Goal: Understand process/instructions: Learn about a topic

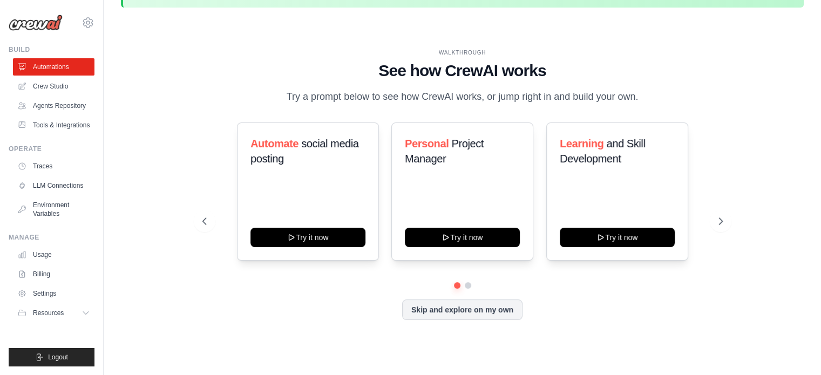
scroll to position [37, 0]
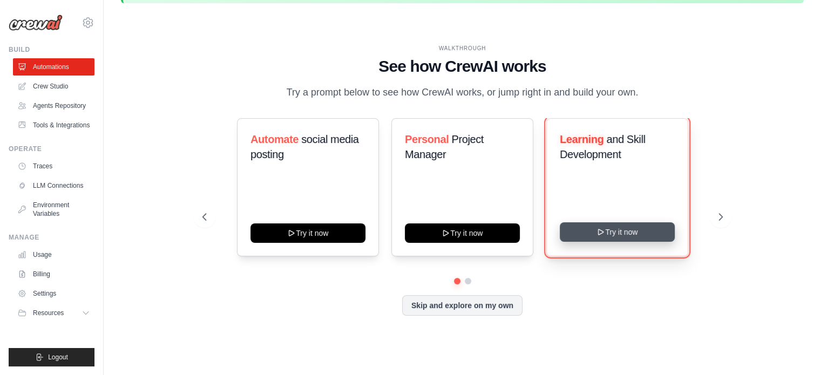
click at [615, 242] on button "Try it now" at bounding box center [617, 231] width 115 height 19
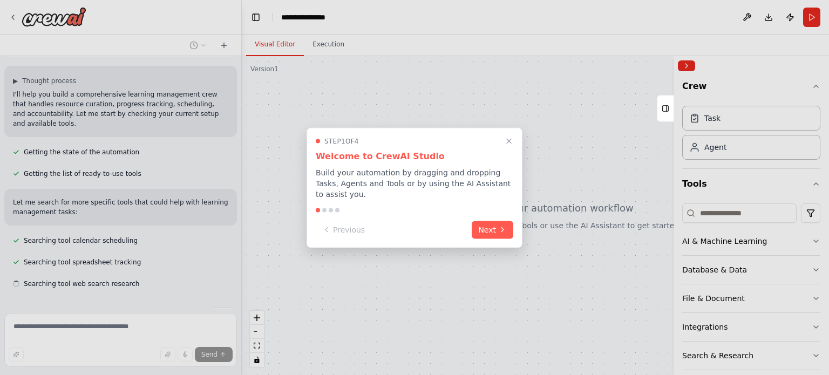
scroll to position [85, 0]
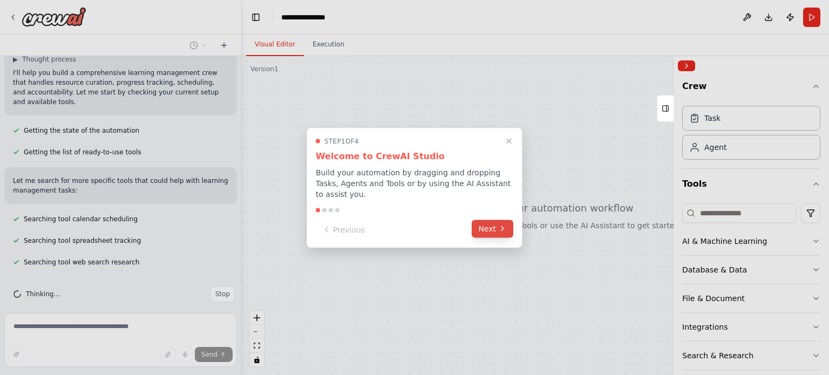
click at [497, 225] on button "Next" at bounding box center [493, 229] width 42 height 18
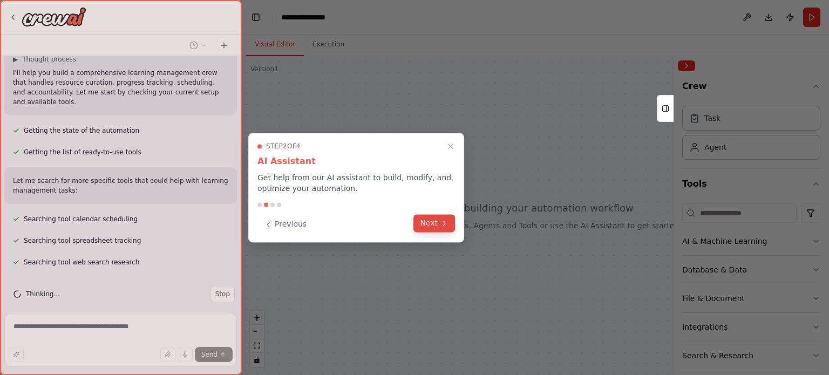
click at [450, 223] on button "Next" at bounding box center [434, 223] width 42 height 18
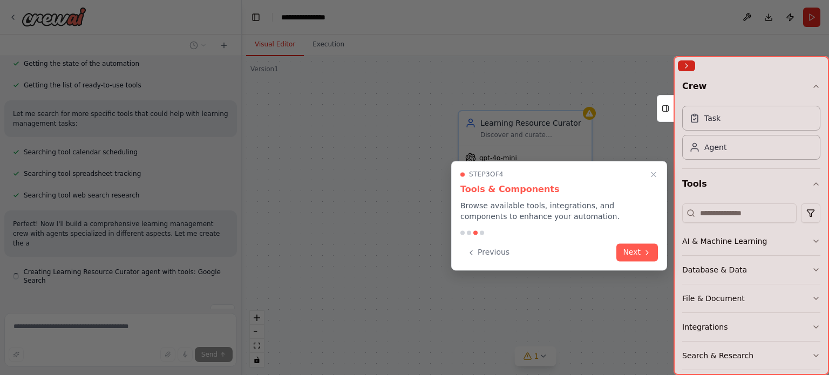
scroll to position [162, 0]
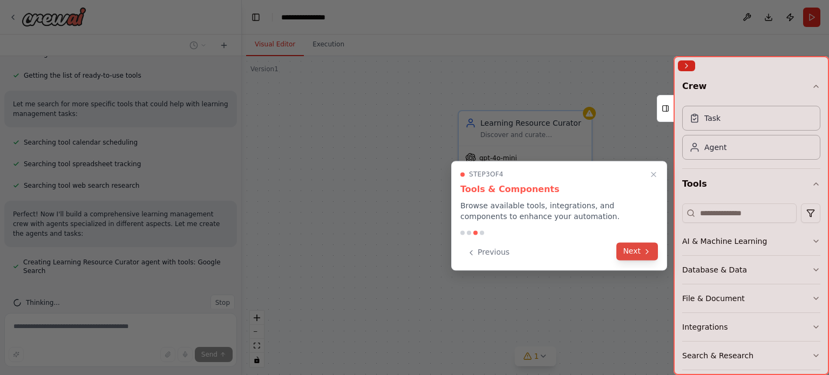
click at [635, 252] on button "Next" at bounding box center [637, 251] width 42 height 18
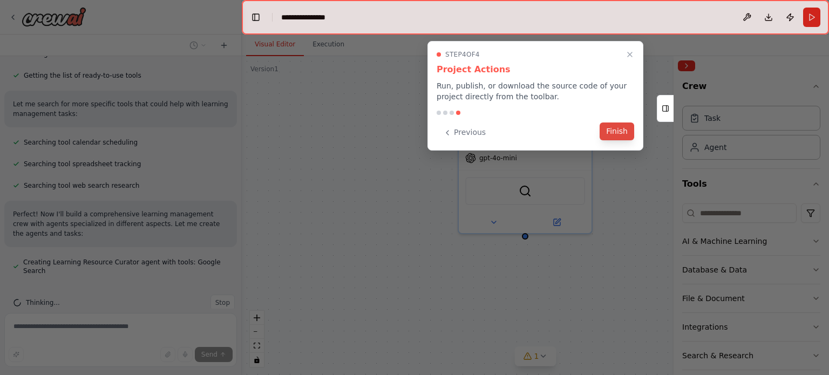
click at [624, 135] on button "Finish" at bounding box center [617, 132] width 35 height 18
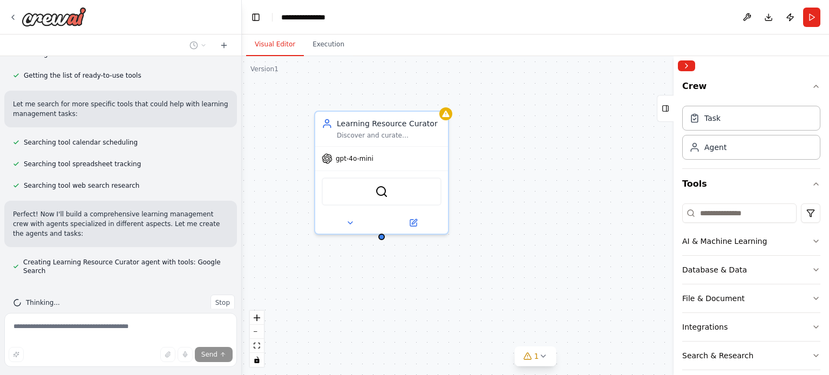
drag, startPoint x: 638, startPoint y: 208, endPoint x: 494, endPoint y: 209, distance: 143.6
click at [494, 209] on div "Learning Resource Curator Discover and curate personalized learning resources f…" at bounding box center [535, 215] width 587 height 319
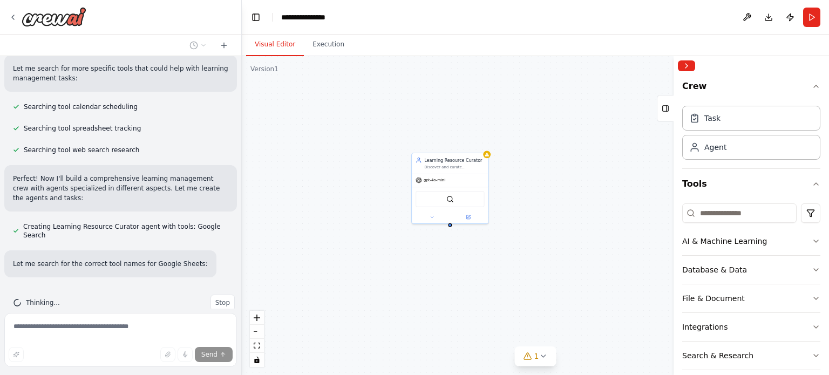
scroll to position [219, 0]
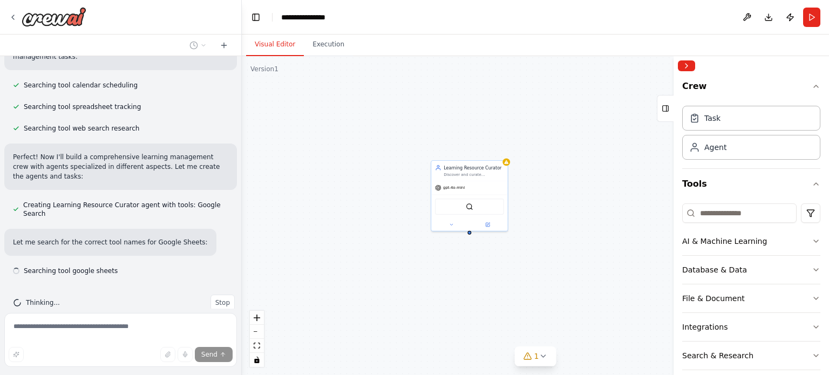
drag, startPoint x: 546, startPoint y: 249, endPoint x: 566, endPoint y: 257, distance: 20.8
click at [566, 257] on div "Learning Resource Curator Discover and curate personalized learning resources f…" at bounding box center [535, 215] width 587 height 319
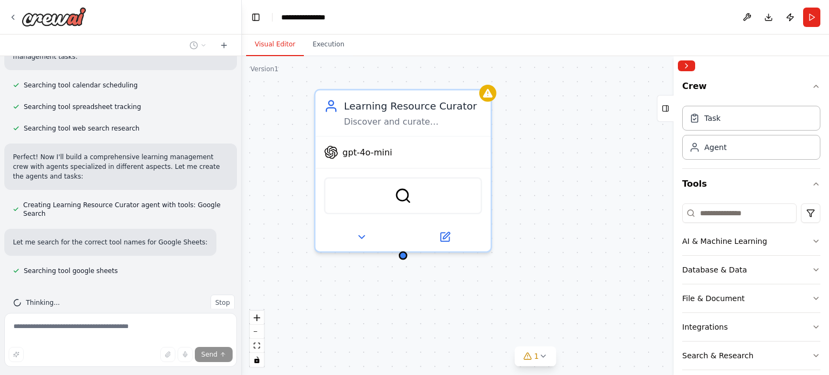
drag, startPoint x: 521, startPoint y: 128, endPoint x: 542, endPoint y: 153, distance: 32.2
click at [542, 153] on div "Learning Resource Curator Discover and curate personalized learning resources f…" at bounding box center [535, 215] width 587 height 319
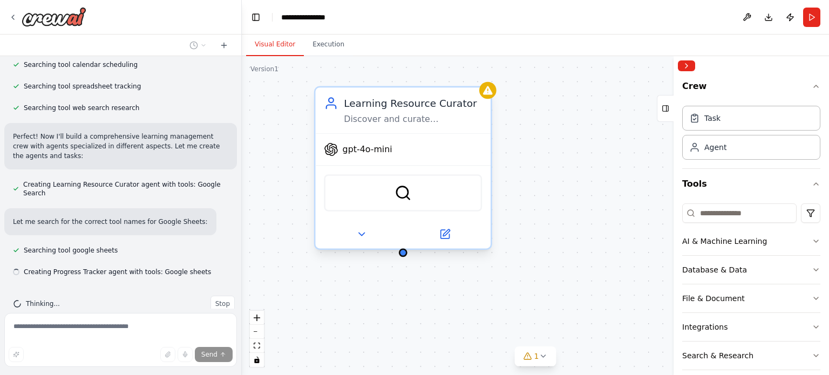
scroll to position [241, 0]
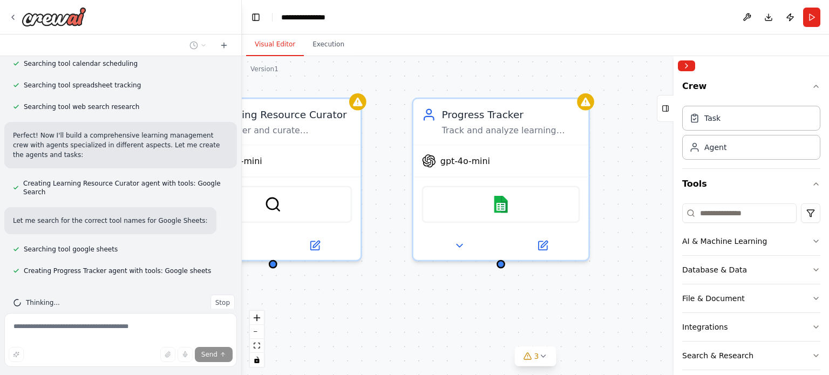
drag, startPoint x: 562, startPoint y: 297, endPoint x: 488, endPoint y: 297, distance: 74.5
click at [488, 297] on div "Learning Resource Curator Discover and curate personalized learning resources f…" at bounding box center [535, 215] width 587 height 319
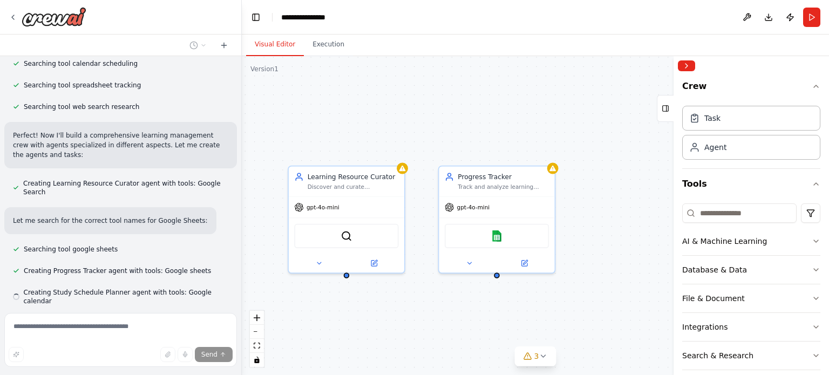
scroll to position [262, 0]
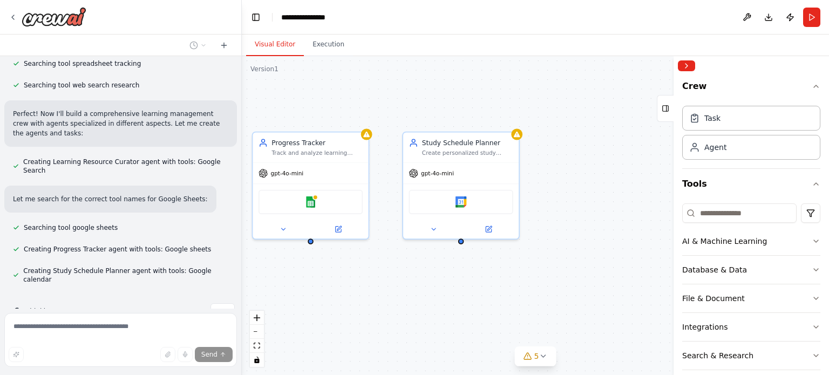
drag, startPoint x: 604, startPoint y: 307, endPoint x: 418, endPoint y: 273, distance: 189.3
click at [418, 273] on div "Learning Resource Curator Discover and curate personalized learning resources f…" at bounding box center [535, 215] width 587 height 319
click at [812, 242] on icon "button" at bounding box center [816, 241] width 9 height 9
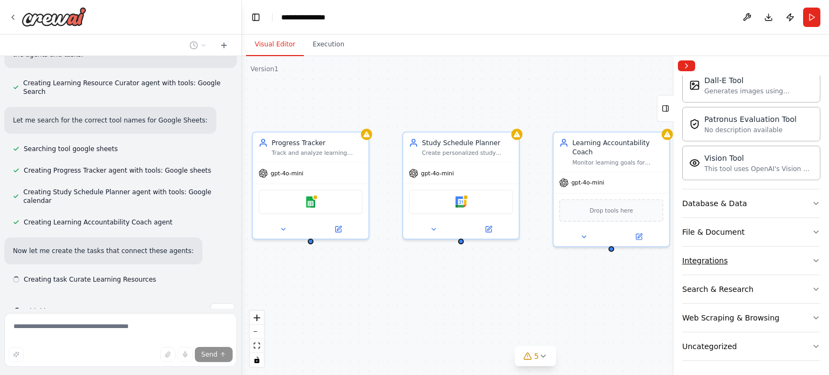
scroll to position [231, 0]
click at [760, 257] on button "Integrations" at bounding box center [751, 260] width 138 height 28
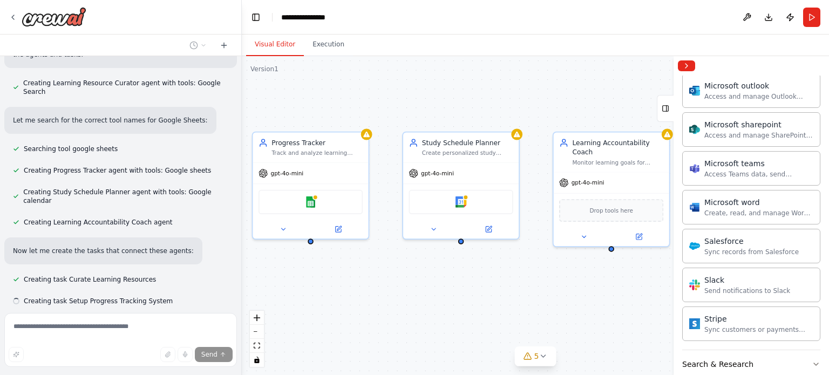
scroll to position [363, 0]
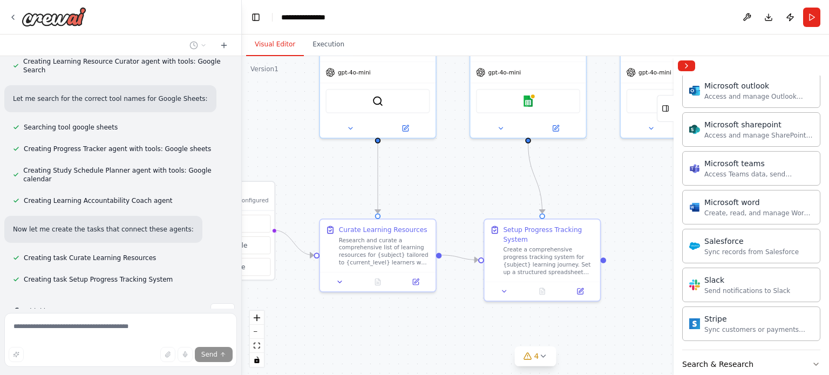
drag, startPoint x: 454, startPoint y: 308, endPoint x: 671, endPoint y: 207, distance: 239.8
click at [671, 207] on div "Build a crew that curates personalized learning resources, tracks your progress…" at bounding box center [414, 187] width 829 height 375
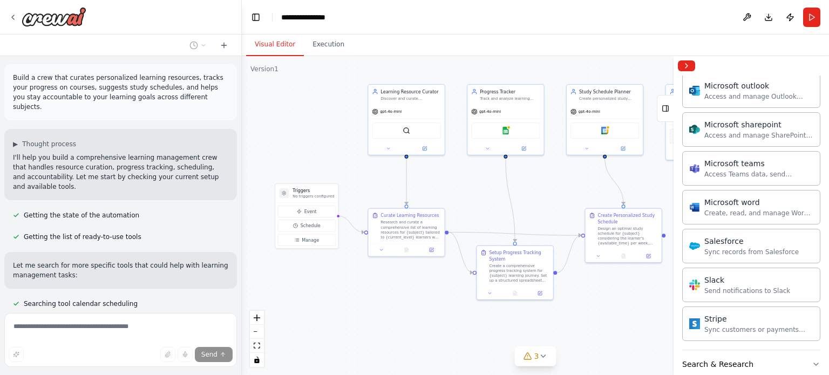
scroll to position [0, 0]
